Goal: Navigation & Orientation: Find specific page/section

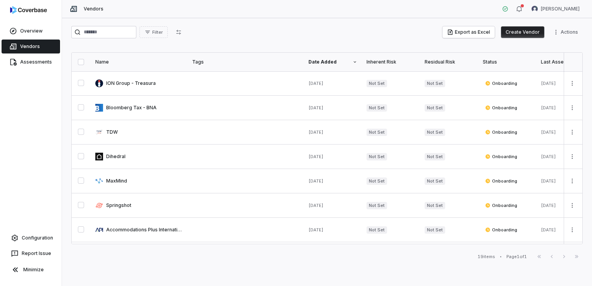
drag, startPoint x: 268, startPoint y: 268, endPoint x: 220, endPoint y: 264, distance: 48.2
click at [220, 264] on div "Filter Export as Excel Create Vendor Actions Name Tags Date Added Inherent Risk…" at bounding box center [327, 152] width 530 height 268
drag, startPoint x: 204, startPoint y: 256, endPoint x: 206, endPoint y: 249, distance: 8.1
click at [204, 256] on div "19 items • Page 1 of 1 First Page Previous Next Last Page" at bounding box center [326, 256] width 511 height 9
click at [194, 265] on div "Filter Export as Excel Create Vendor Actions Name Tags Date Added Inherent Risk…" at bounding box center [327, 152] width 530 height 268
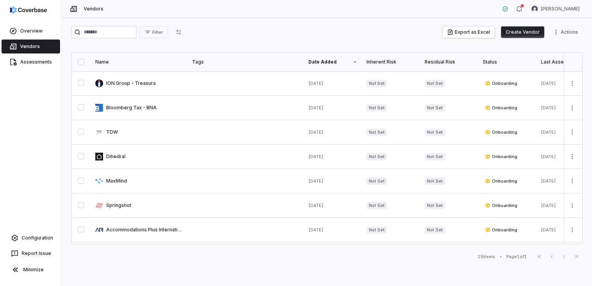
click at [65, 174] on div "Filter Export as Excel Create Vendor Actions Name Tags Date Added Inherent Risk…" at bounding box center [327, 152] width 530 height 268
click at [229, 268] on div "Filter Export as Excel Create Vendor Actions Name Tags Date Added Inherent Risk…" at bounding box center [327, 152] width 530 height 268
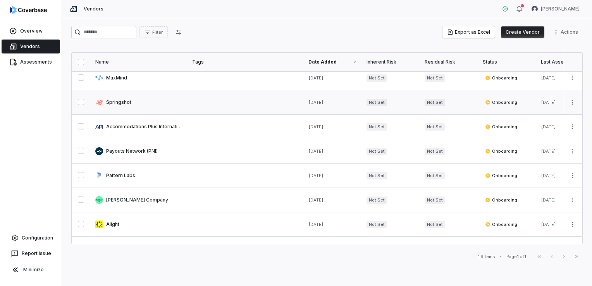
scroll to position [116, 0]
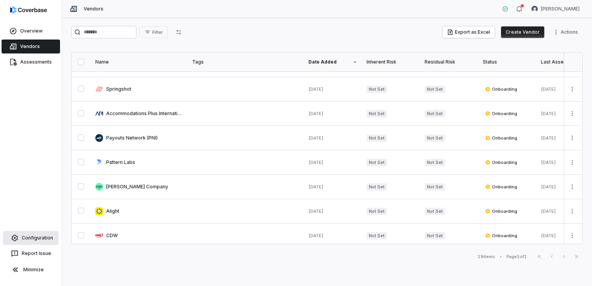
click at [35, 238] on link "Configuration" at bounding box center [30, 238] width 55 height 14
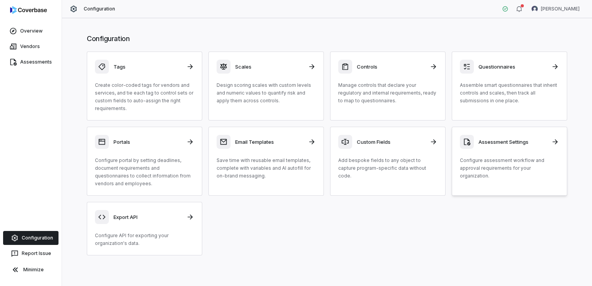
click at [505, 142] on h3 "Assessment Settings" at bounding box center [512, 141] width 68 height 7
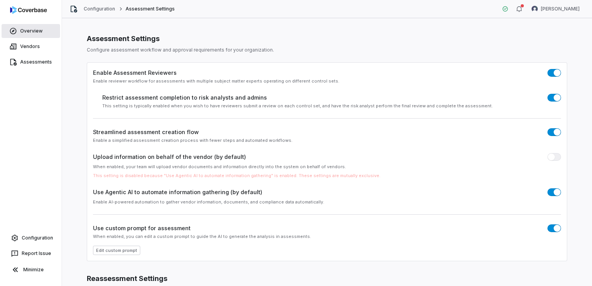
click at [34, 32] on link "Overview" at bounding box center [31, 31] width 58 height 14
